Goal: Task Accomplishment & Management: Complete application form

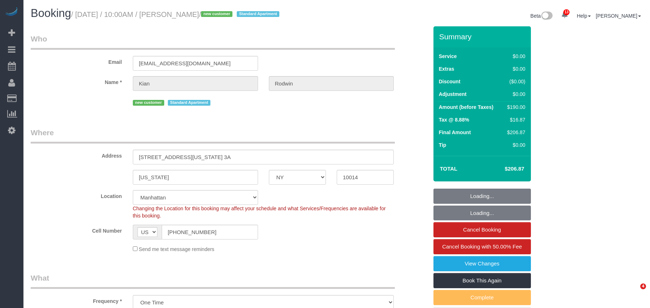
select select "NY"
select select "number:56"
select select "number:72"
select select "number:15"
select select "number:5"
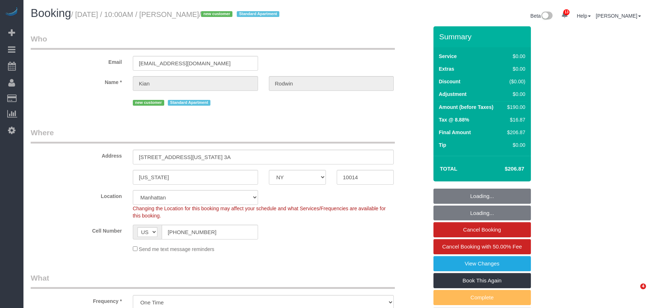
click at [78, 14] on small "/ [DATE] / 10:00AM / [PERSON_NAME] / new customer Standard Apartment" at bounding box center [176, 14] width 210 height 8
select select "object:999"
select select "2"
select select "spot1"
